Goal: Task Accomplishment & Management: Complete application form

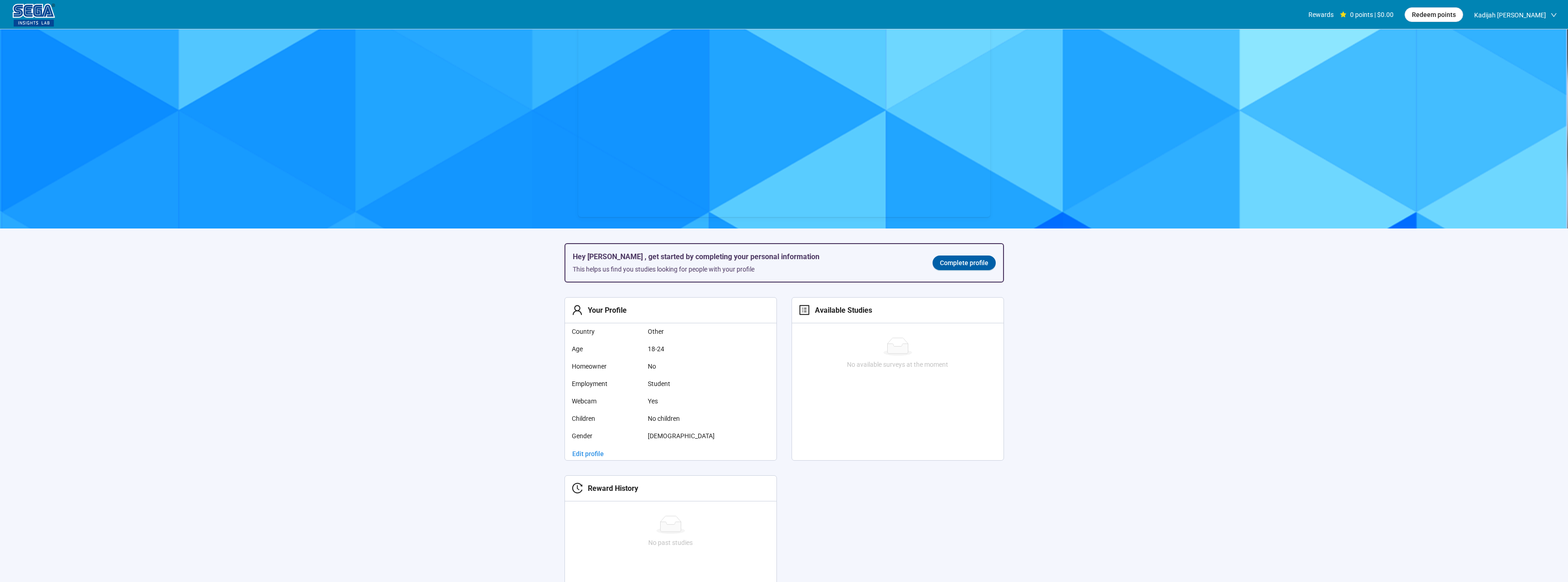
scroll to position [139, 0]
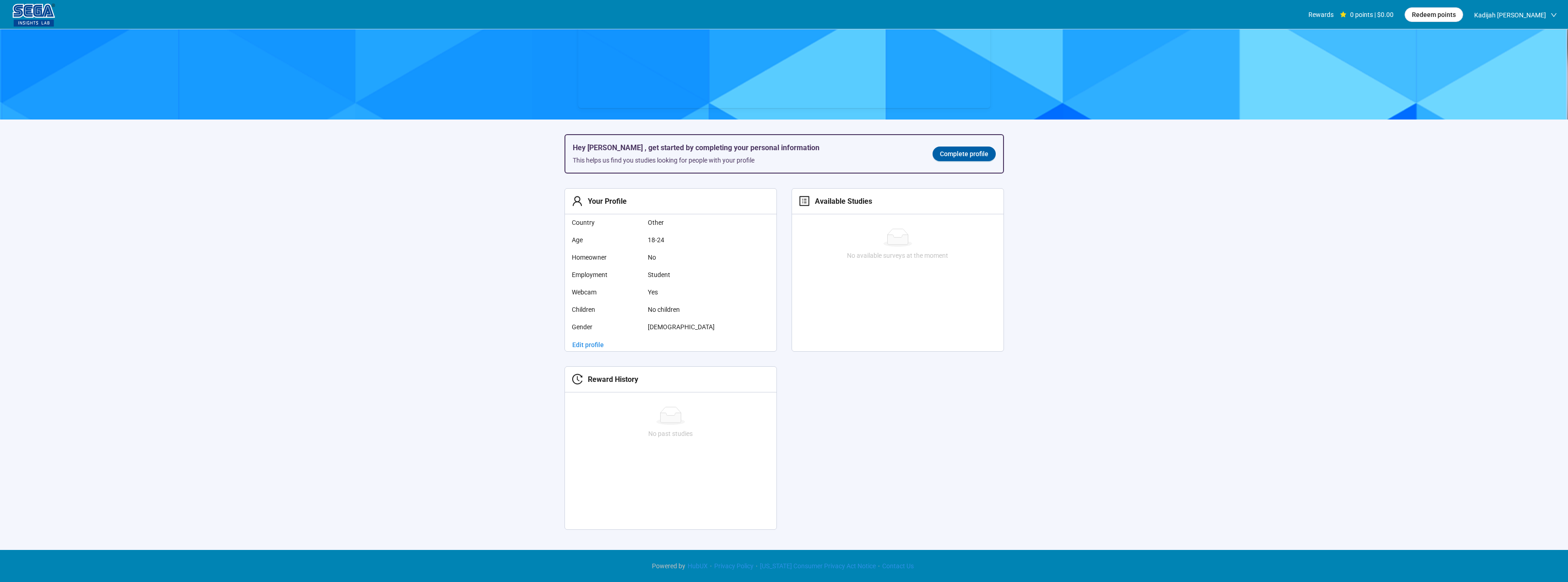
click at [584, 183] on div "Hey [PERSON_NAME] , get started by completing your personal information This he…" at bounding box center [784, 332] width 469 height 425
click at [964, 166] on div "Hey [PERSON_NAME] , get started by completing your personal information This he…" at bounding box center [784, 154] width 438 height 38
click at [972, 154] on span "Complete profile" at bounding box center [964, 153] width 49 height 10
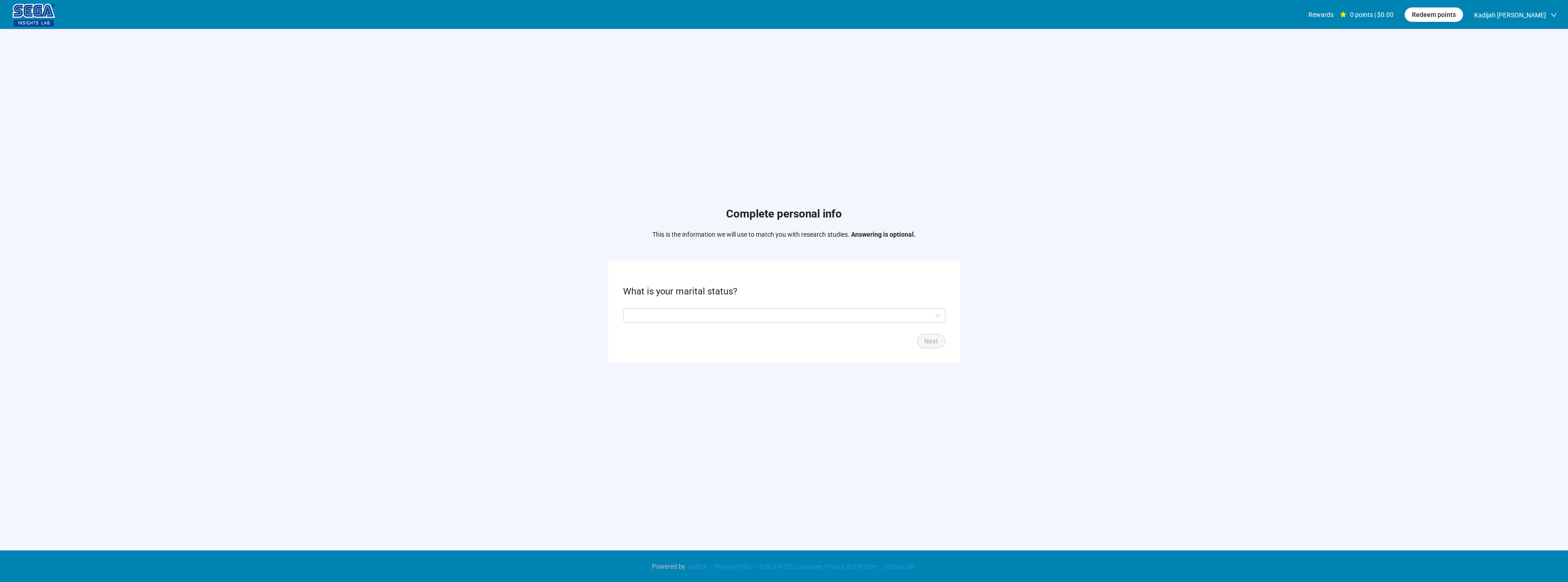
click at [1002, 264] on div "Complete personal info This is the information we will use to match you with re…" at bounding box center [784, 287] width 1568 height 516
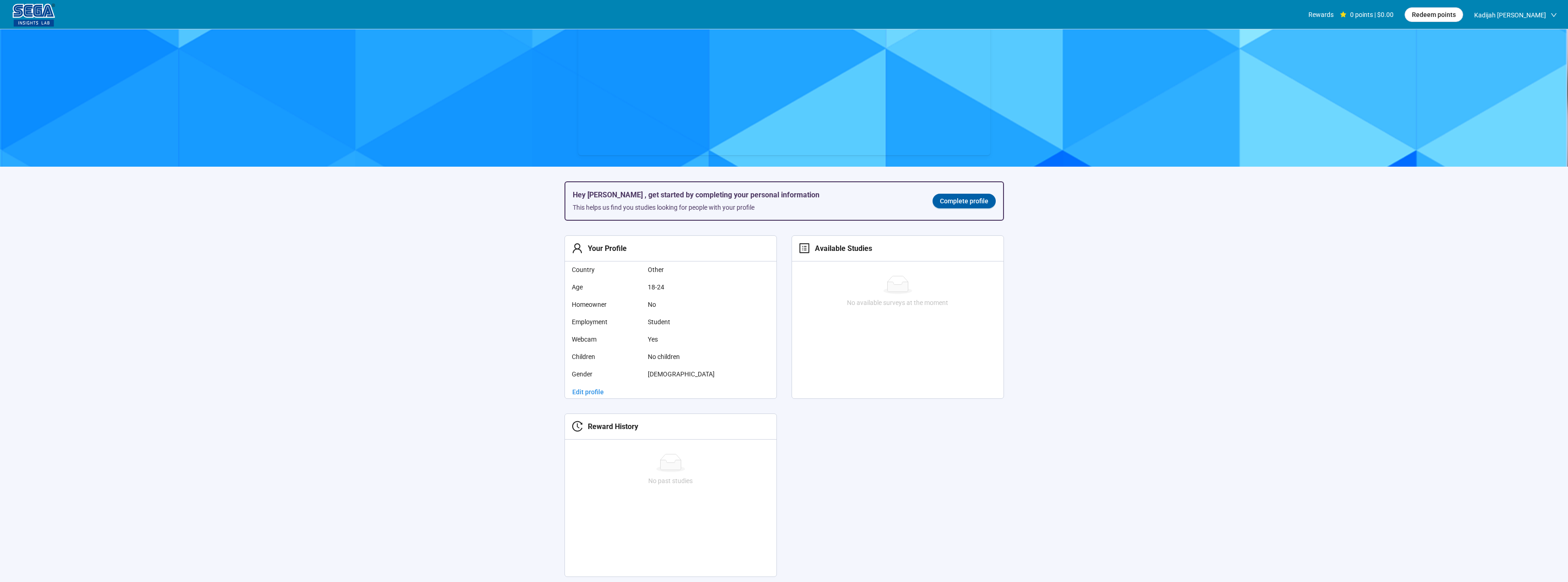
drag, startPoint x: 1379, startPoint y: 206, endPoint x: 1379, endPoint y: 217, distance: 11.0
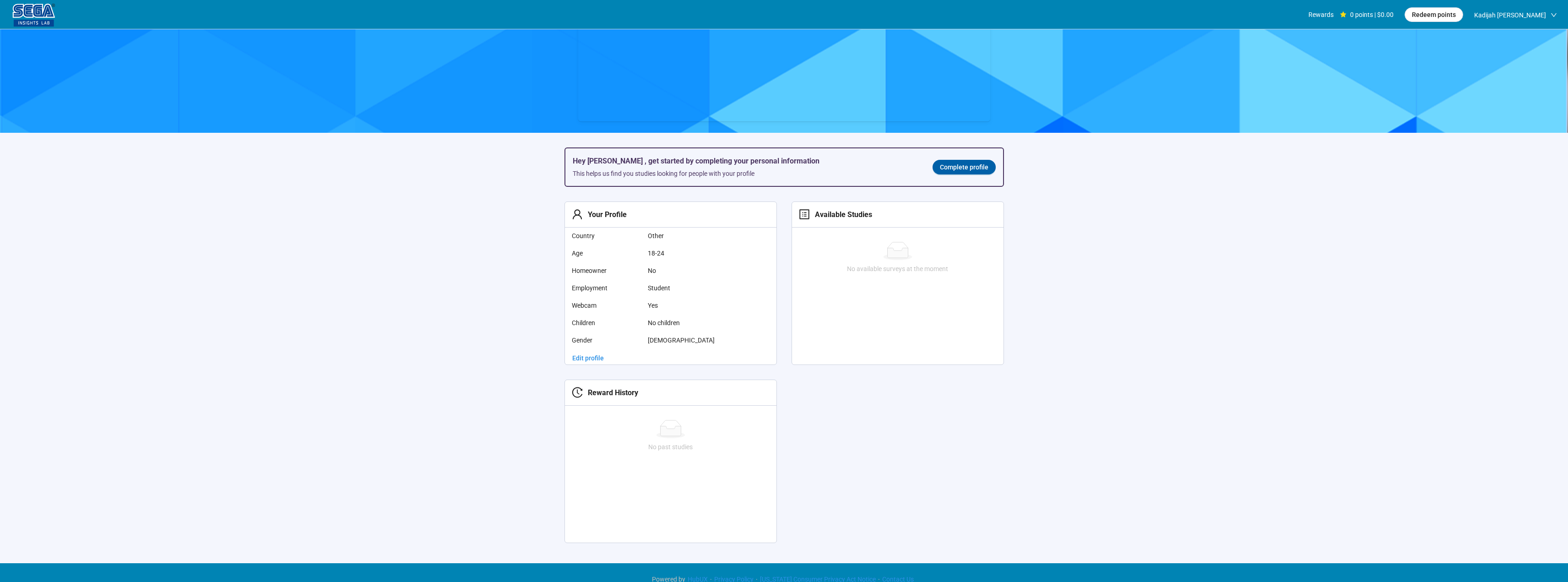
scroll to position [139, 0]
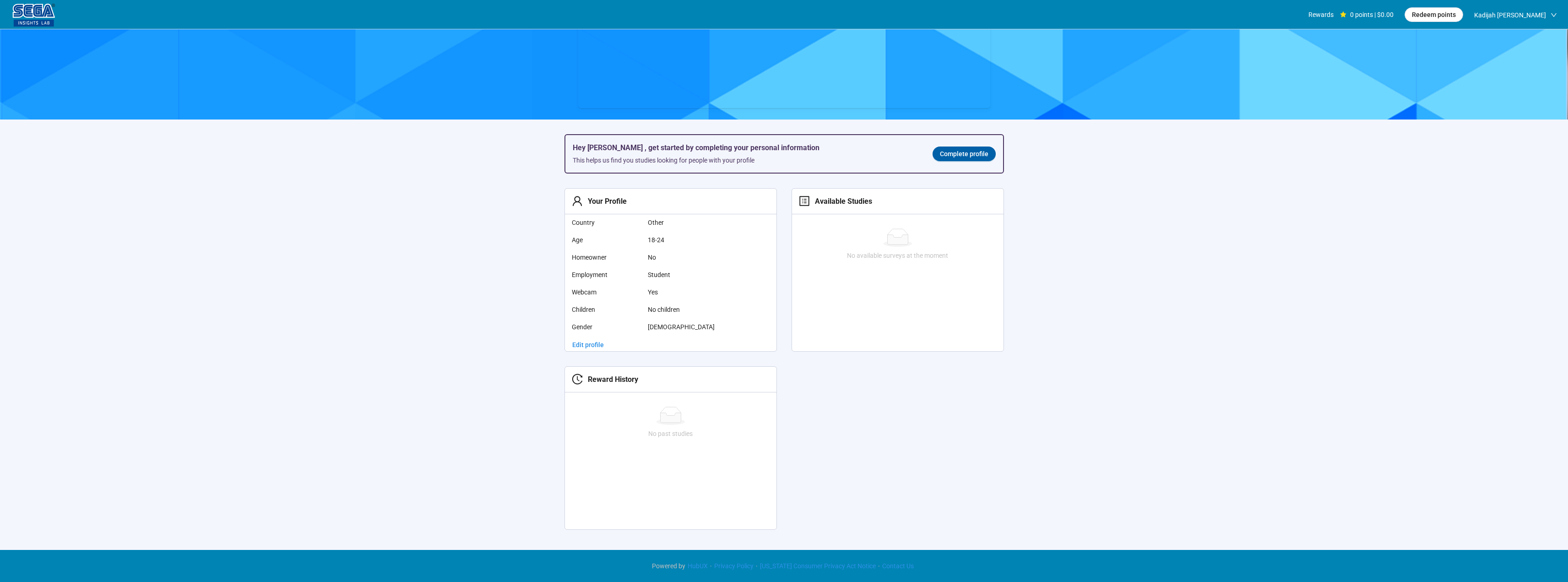
drag, startPoint x: 1379, startPoint y: 217, endPoint x: 1169, endPoint y: 339, distance: 242.9
click at [1168, 342] on section "Hey [PERSON_NAME] , get started by completing your personal information This he…" at bounding box center [784, 217] width 1568 height 654
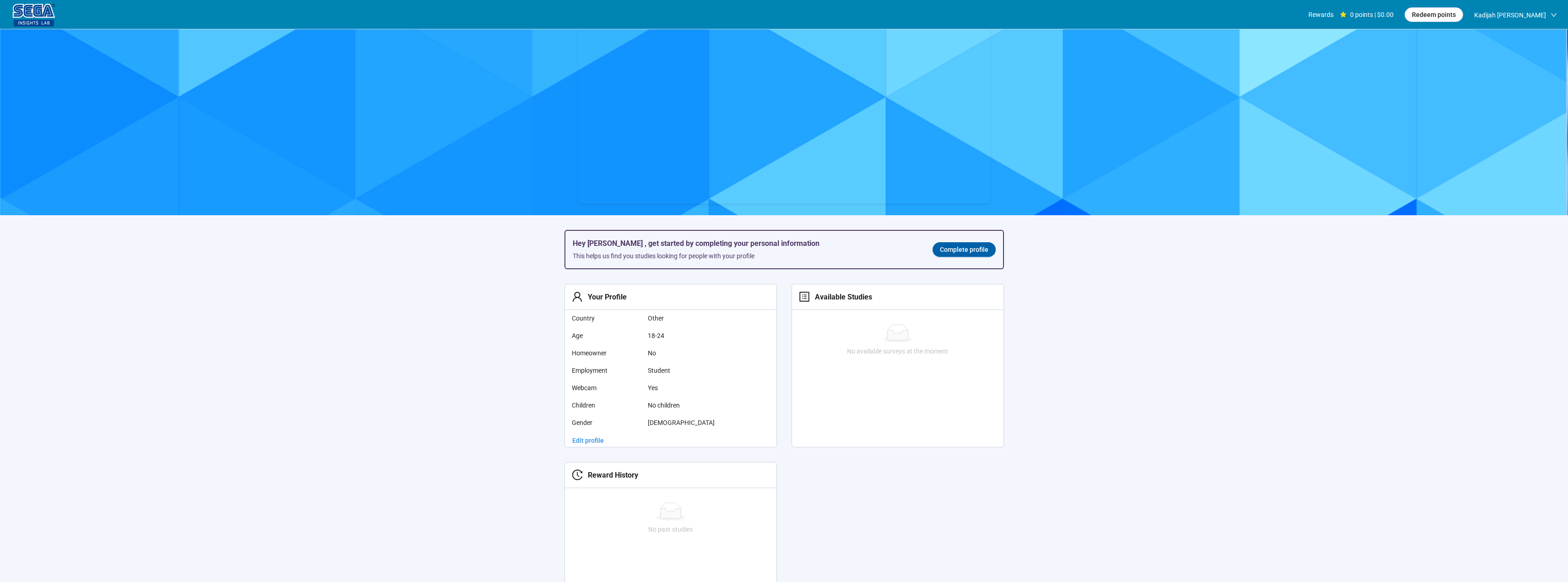
scroll to position [0, 0]
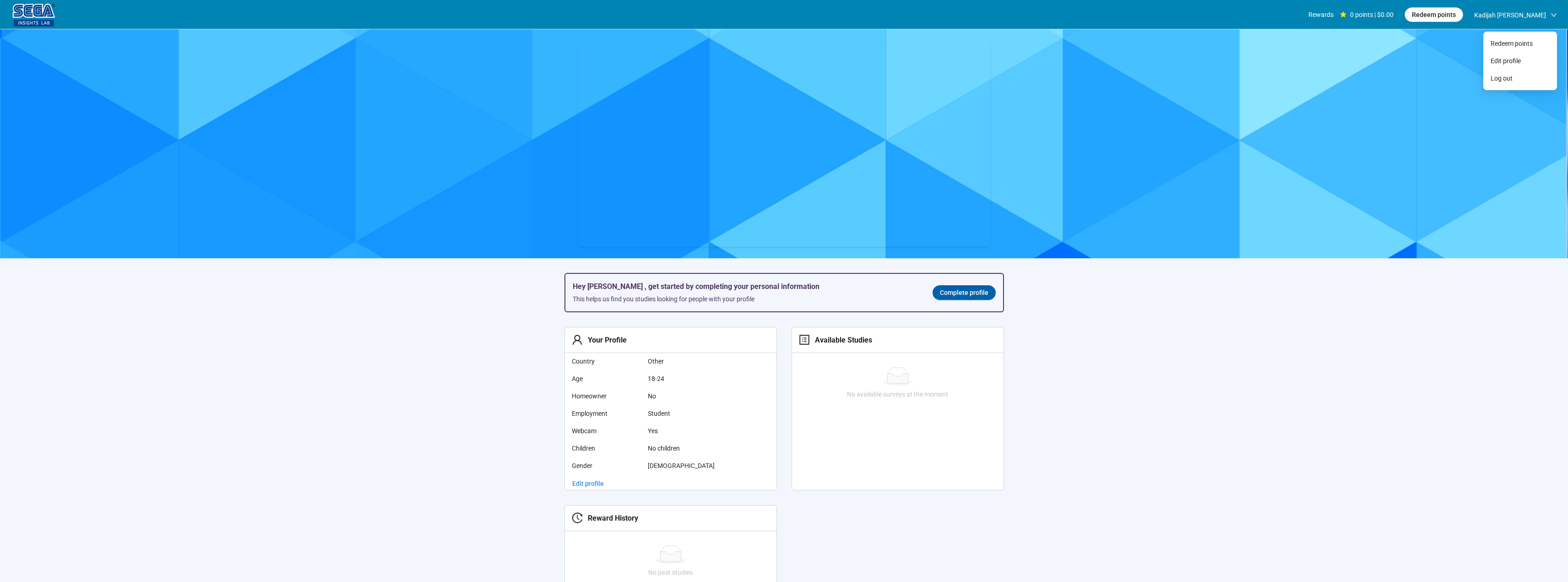
click at [1507, 17] on span "Kadijah [PERSON_NAME]" at bounding box center [1510, 15] width 72 height 29
click at [1040, 350] on section "Hey [PERSON_NAME] , get started by completing your personal information This he…" at bounding box center [784, 356] width 1568 height 654
click at [19, 18] on img at bounding box center [33, 15] width 46 height 23
